Goal: Information Seeking & Learning: Understand process/instructions

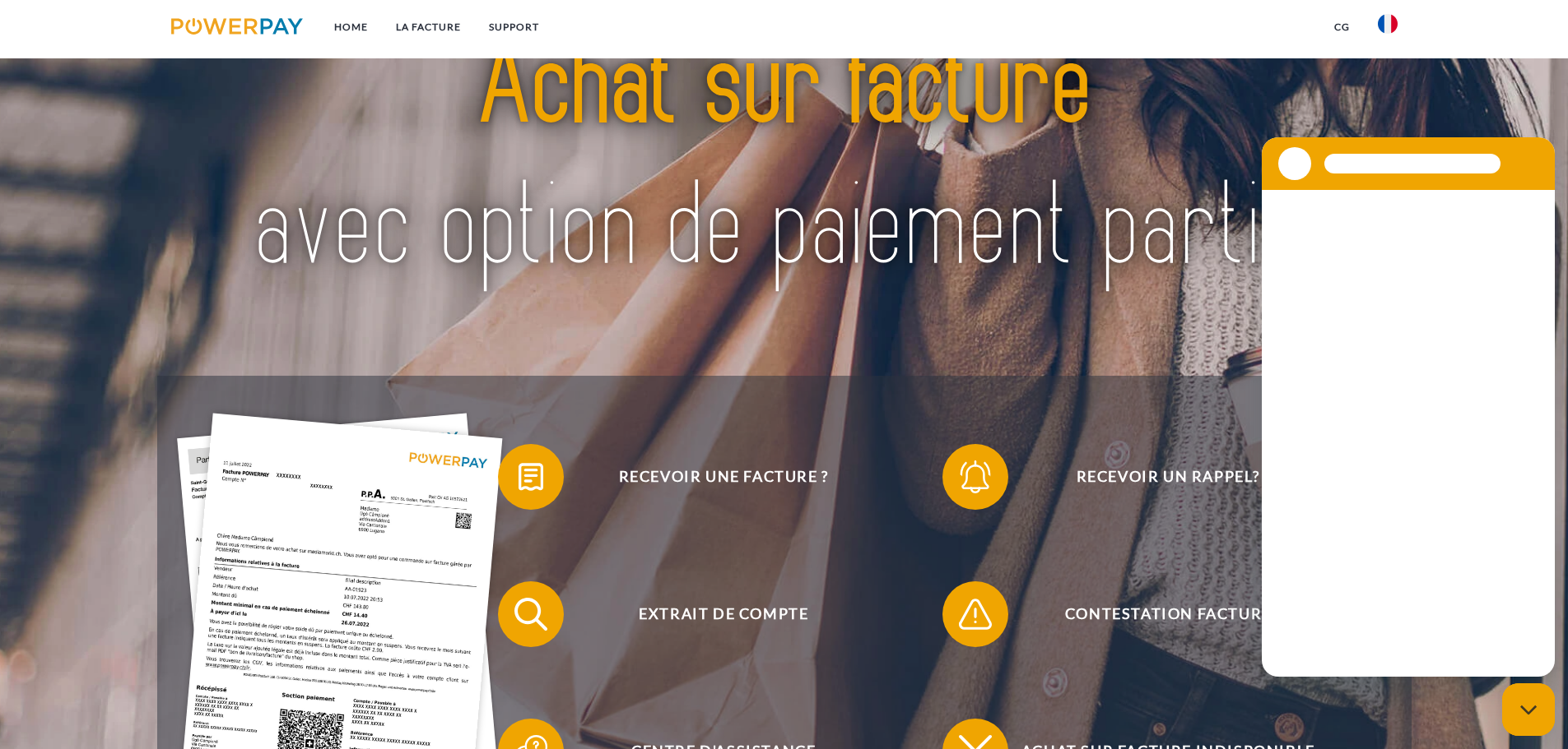
scroll to position [247, 0]
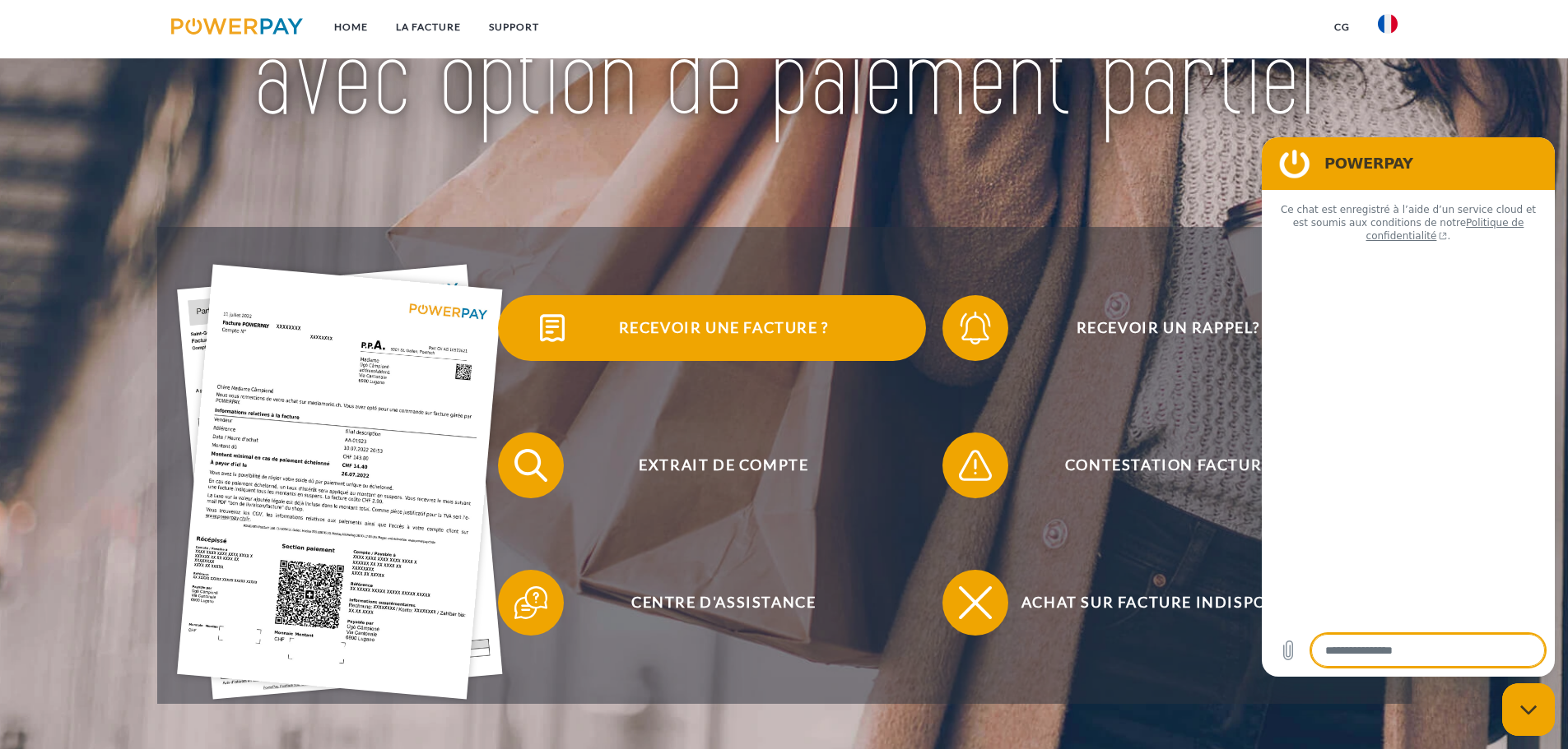
type textarea "*"
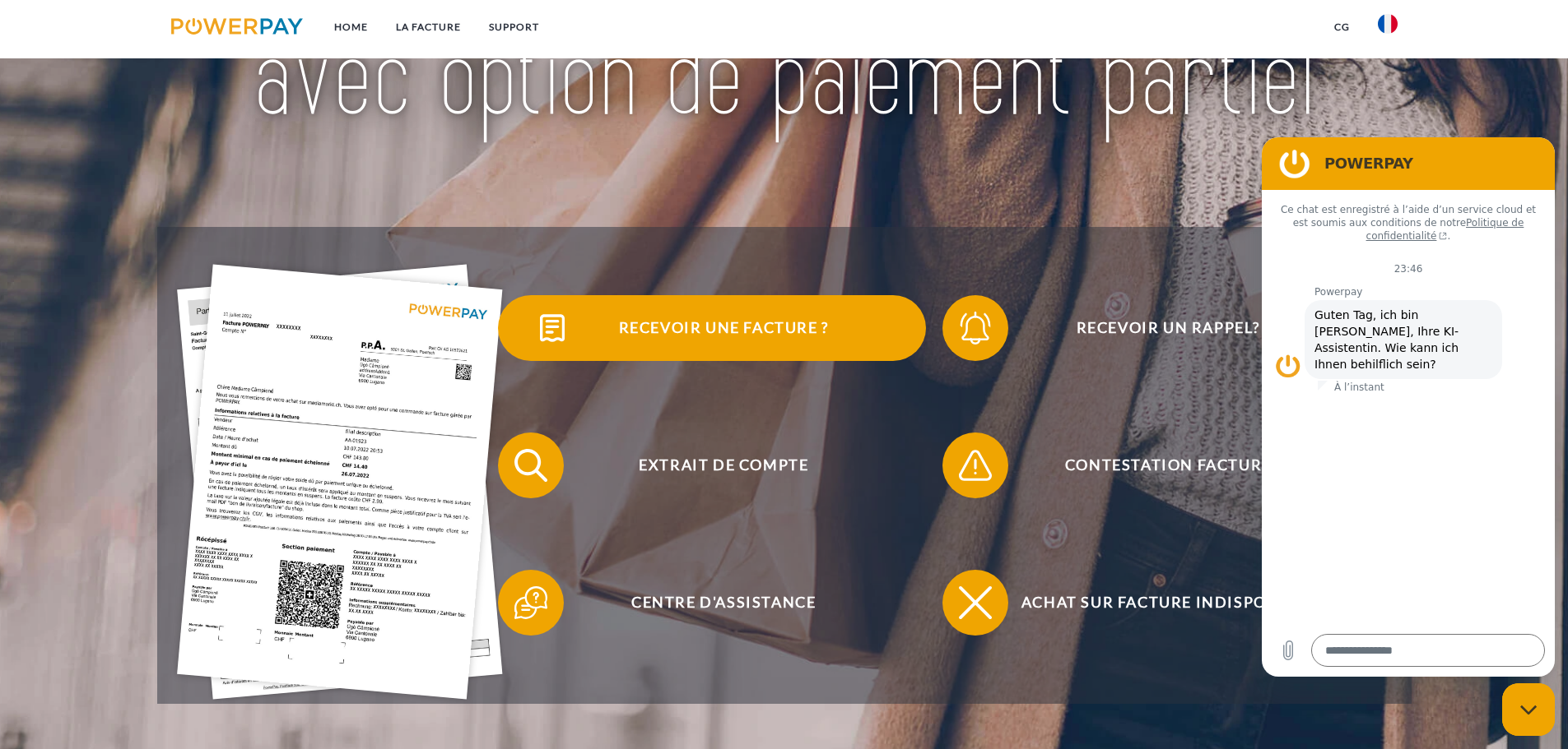
click at [727, 338] on span "Recevoir une facture ?" at bounding box center [723, 328] width 403 height 66
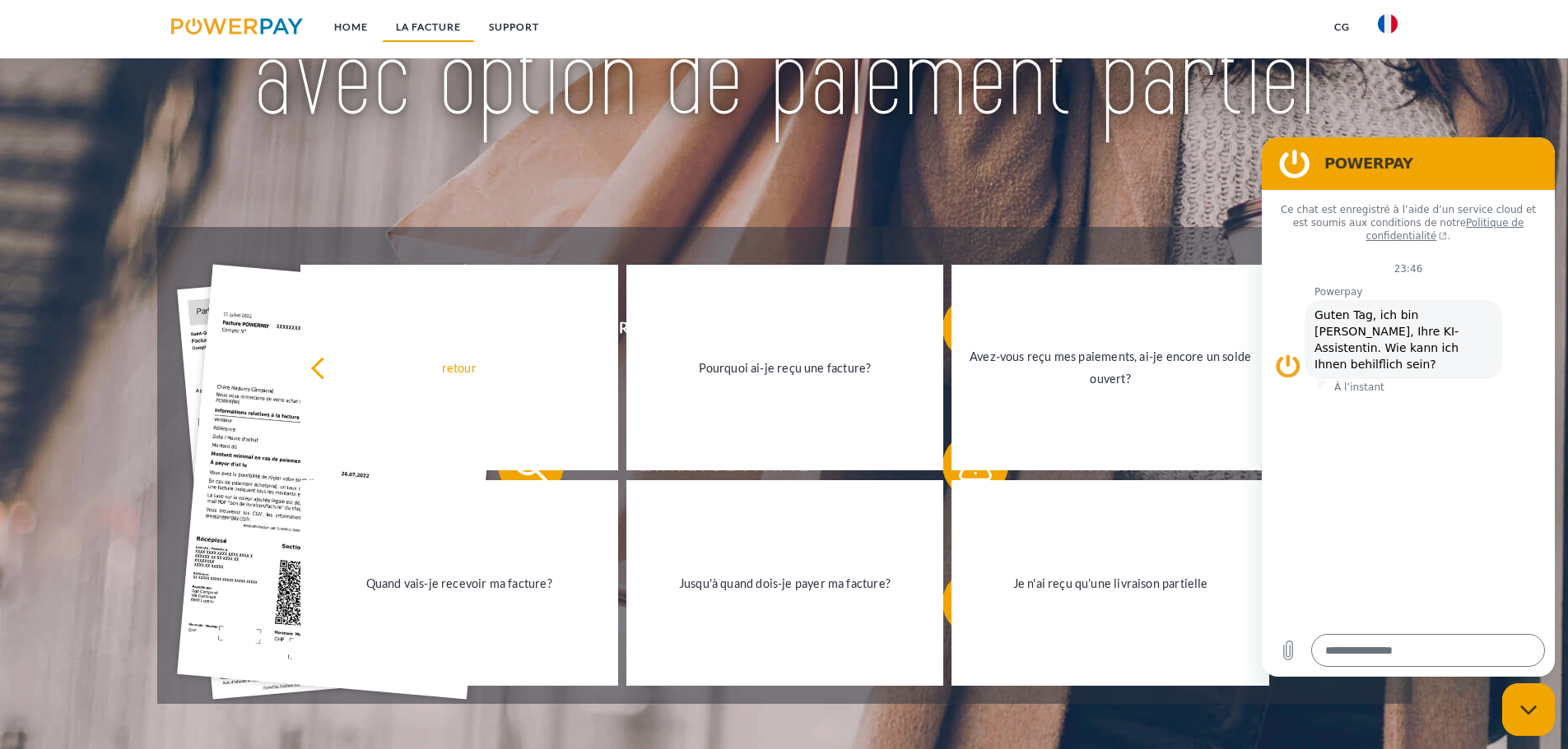
click at [432, 29] on link "LA FACTURE" at bounding box center [429, 26] width 93 height 29
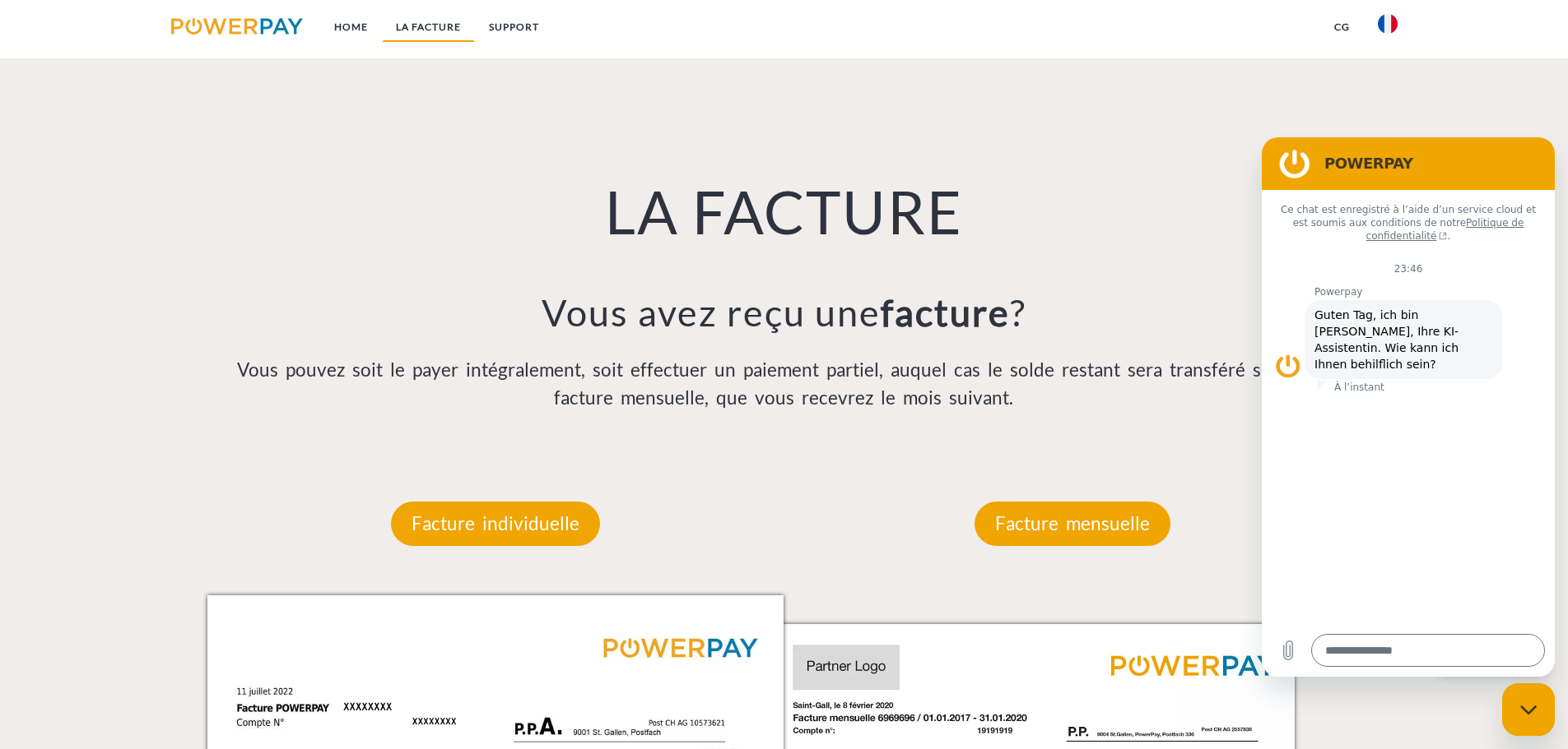
scroll to position [1074, 0]
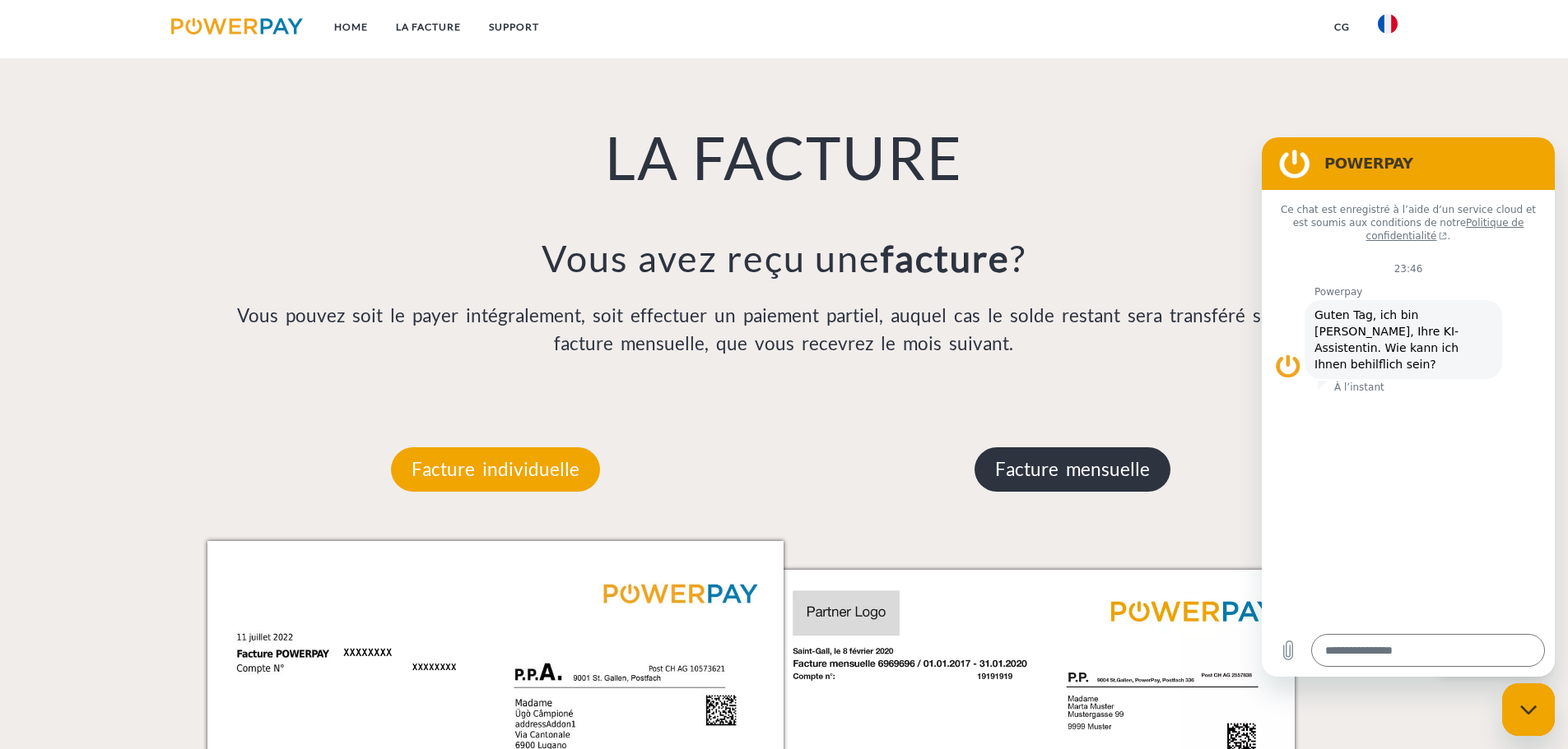
click at [989, 479] on p "Facture mensuelle" at bounding box center [1072, 469] width 196 height 44
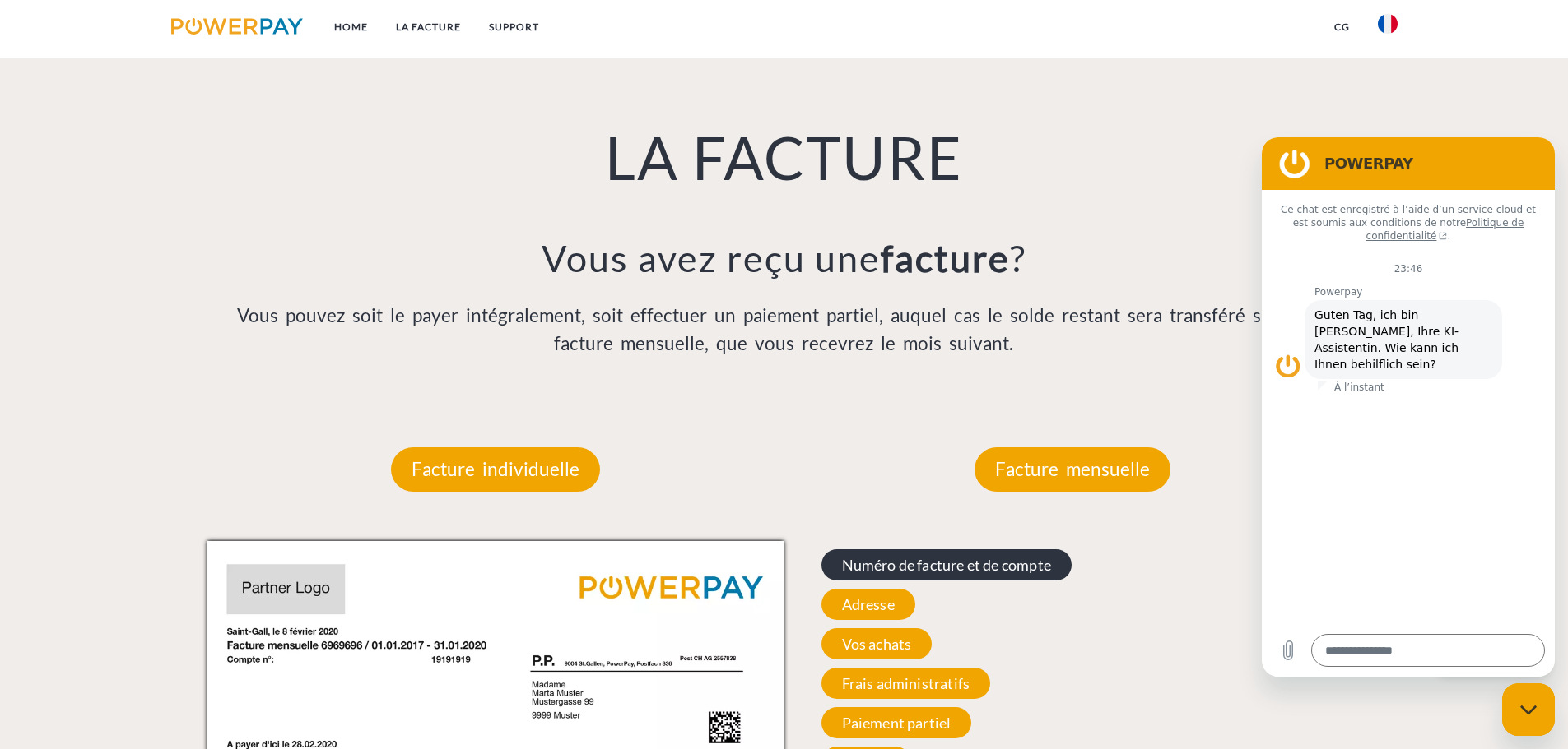
click at [904, 571] on span "Numéro de facture et de compte" at bounding box center [946, 565] width 250 height 31
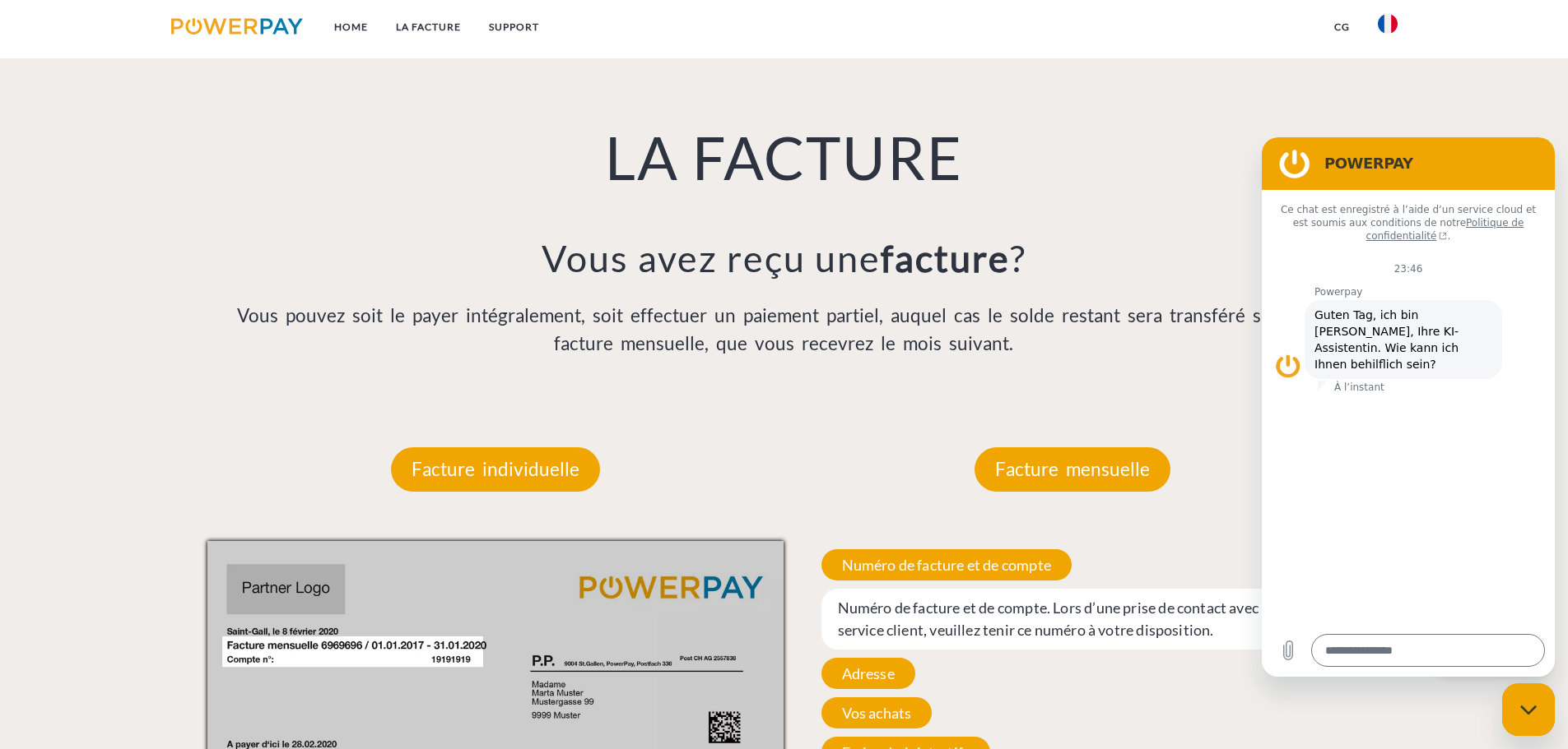
click at [912, 618] on span "Numéro de facture et de compte. Lors d’une prise de contact avec notre service …" at bounding box center [1072, 619] width 502 height 61
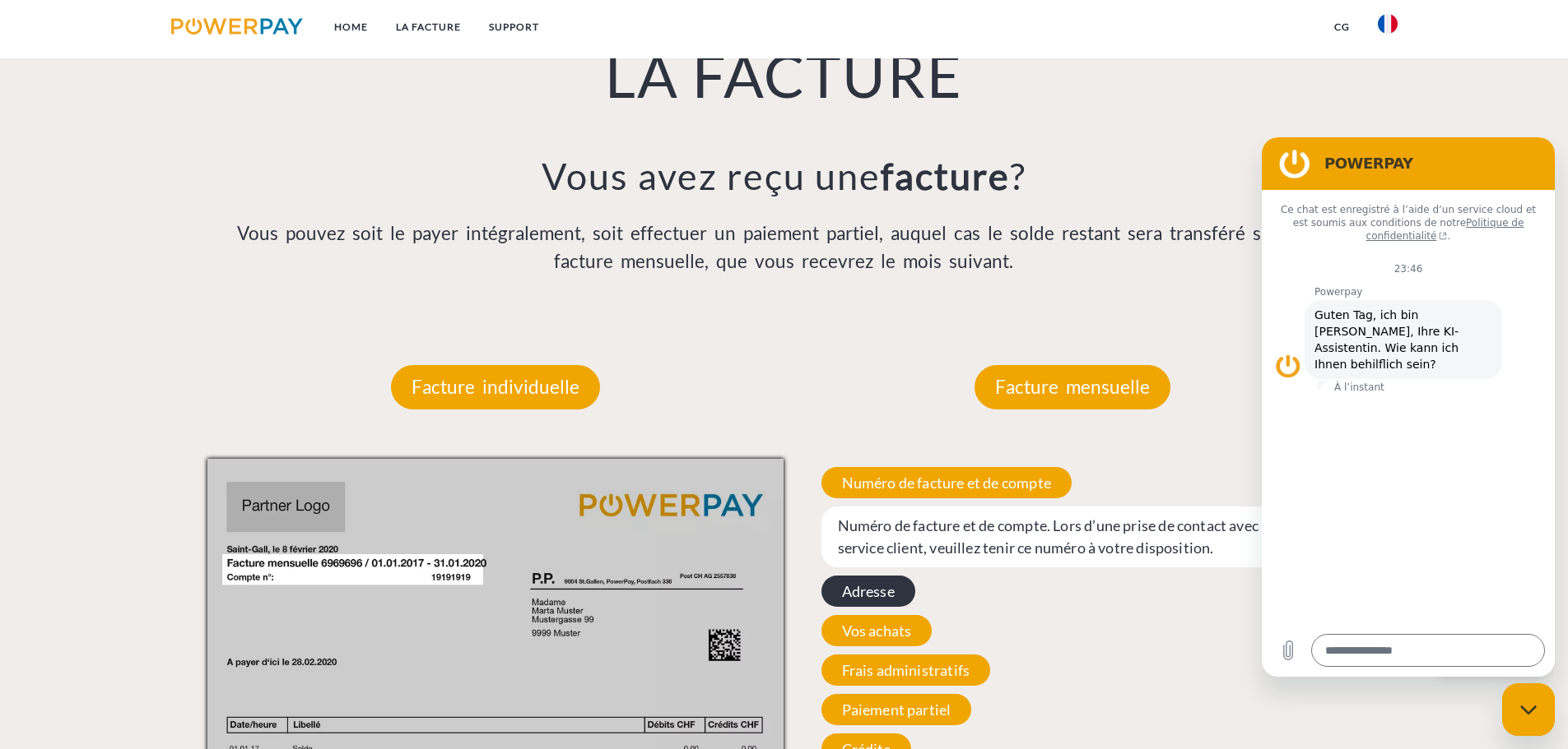
click at [881, 601] on span "Adresse" at bounding box center [868, 591] width 94 height 31
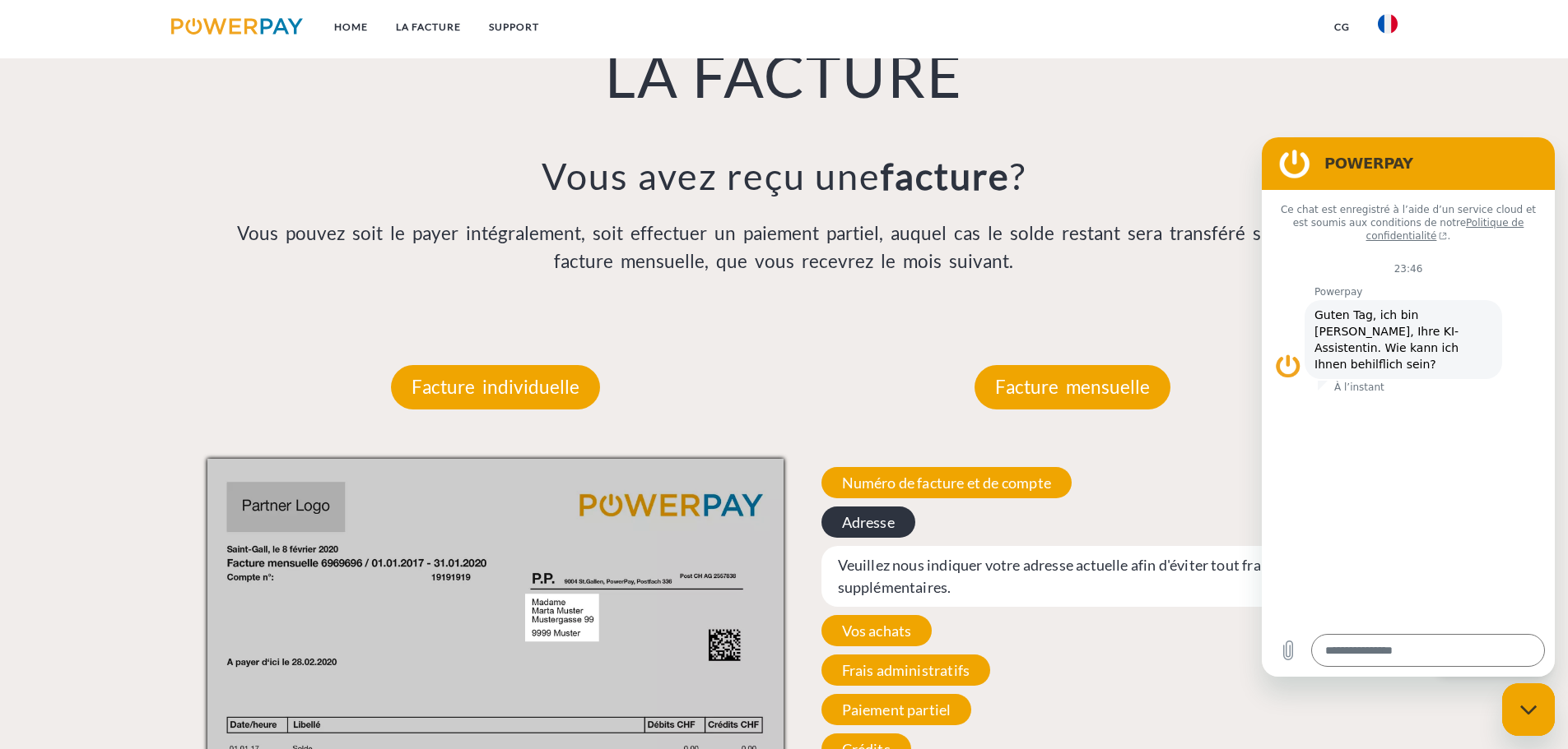
scroll to position [992, 0]
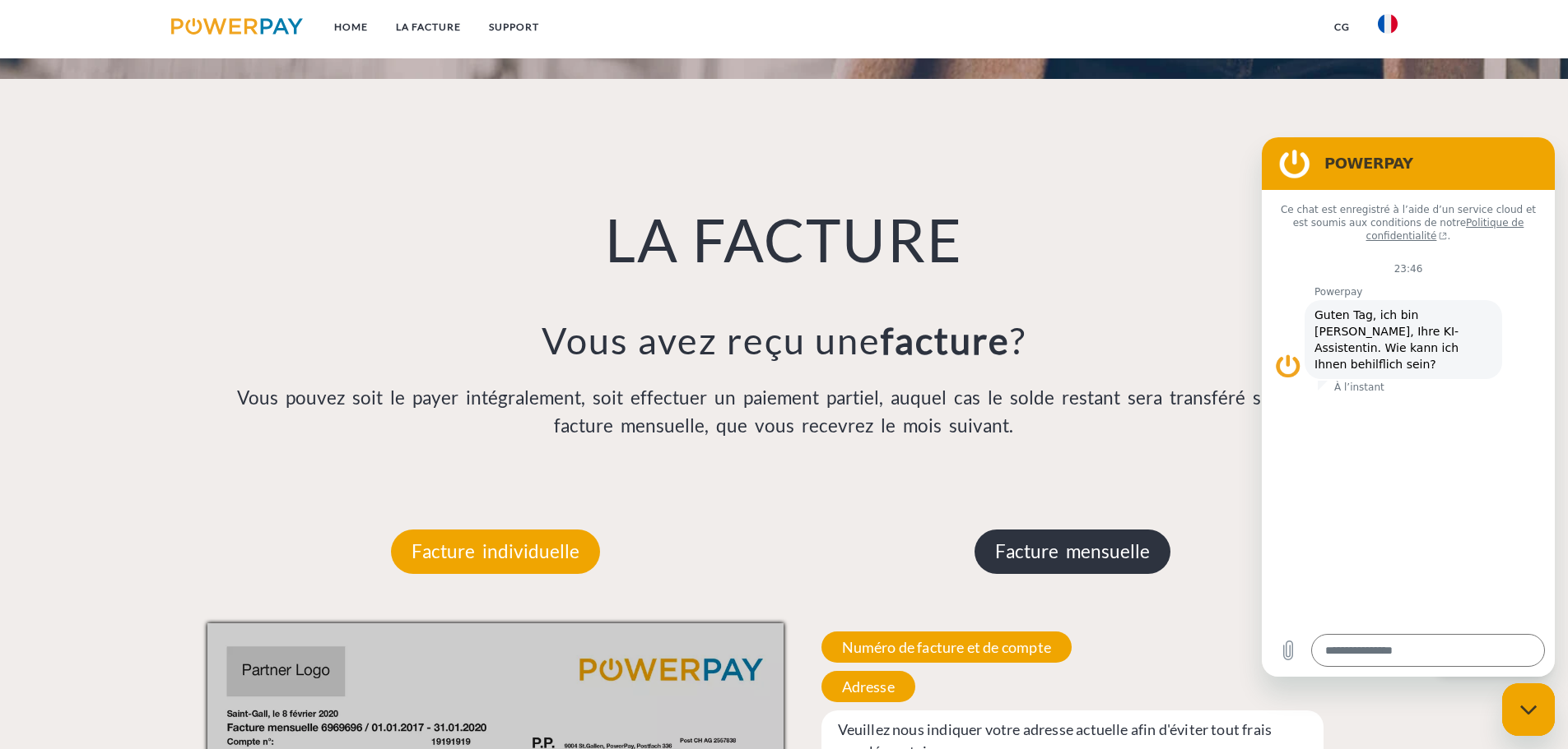
click at [1083, 559] on p "Facture mensuelle" at bounding box center [1072, 551] width 196 height 44
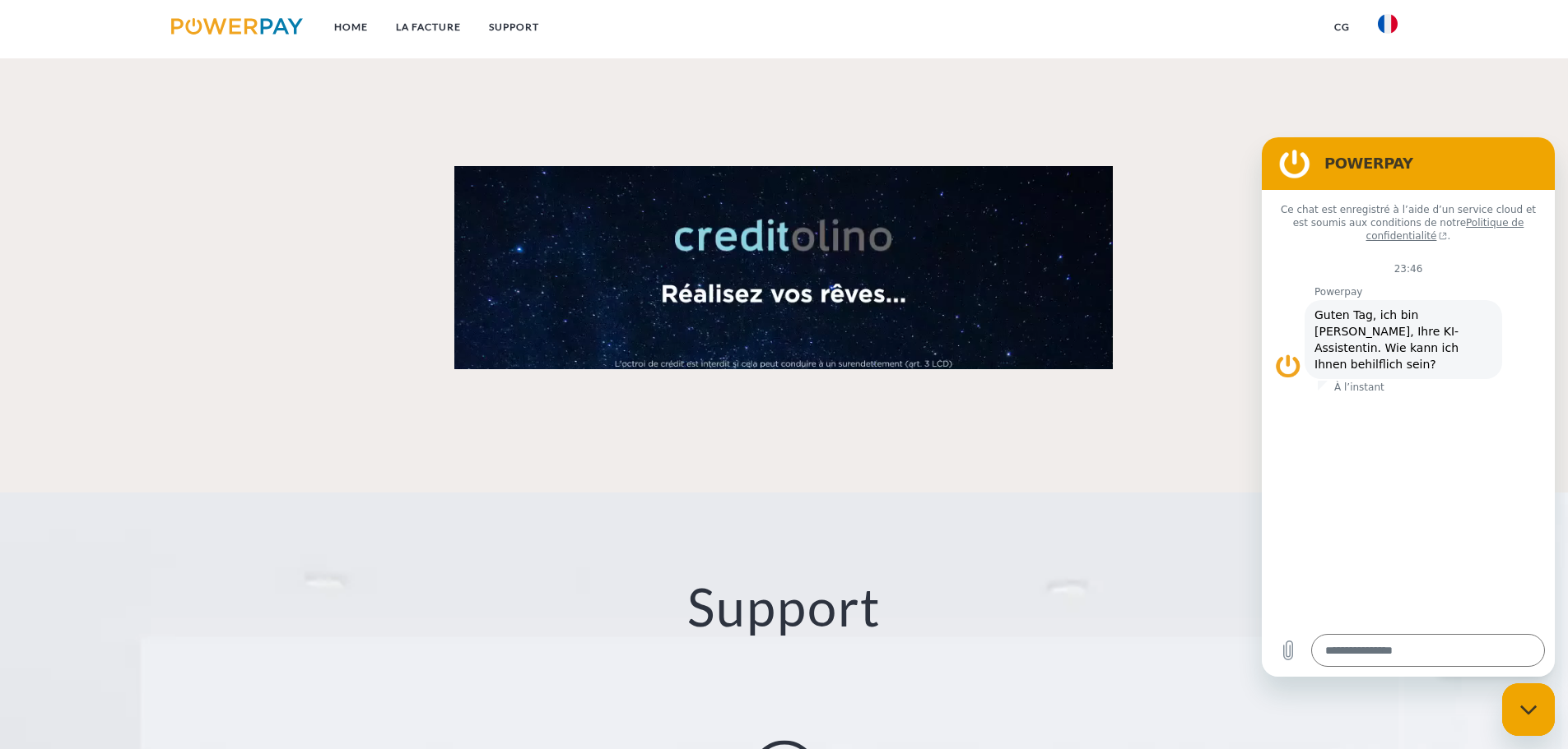
scroll to position [2883, 0]
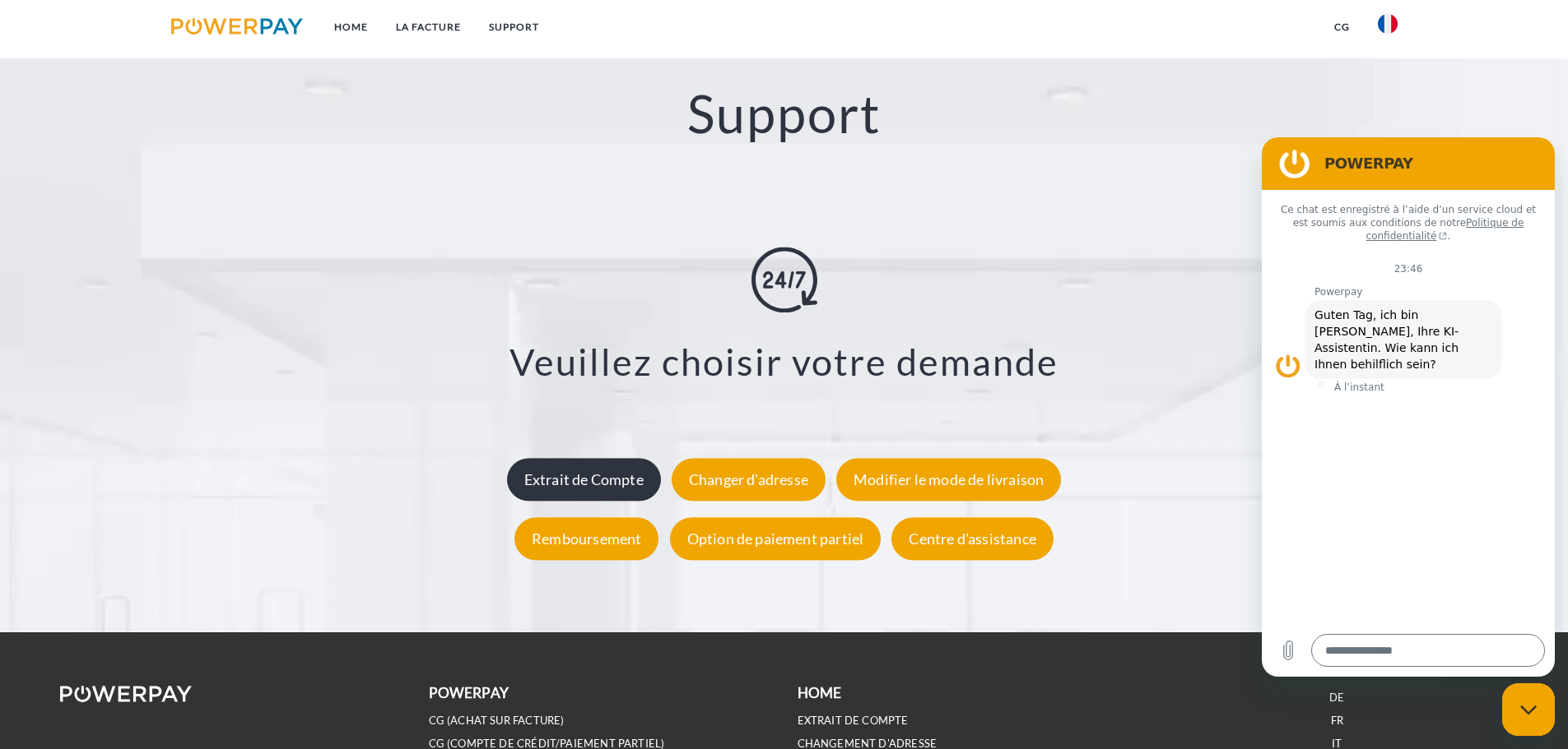
click at [623, 458] on div "Extrait de Compte" at bounding box center [584, 479] width 154 height 43
